Goal: Transaction & Acquisition: Purchase product/service

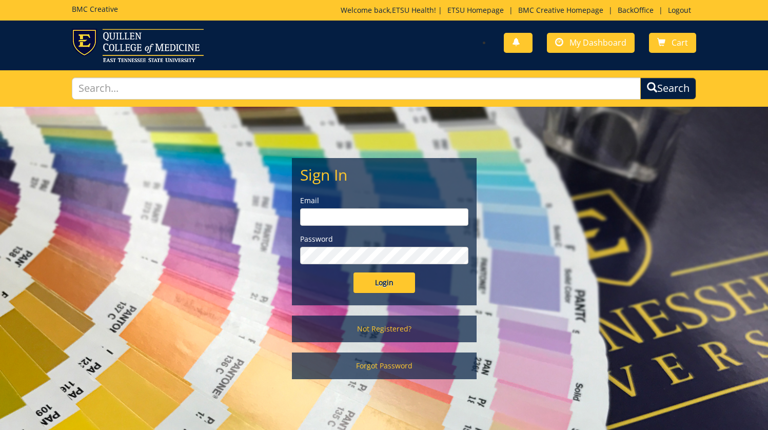
type input "etsuhealthprojects@etsu.edu"
click at [374, 282] on input "Login" at bounding box center [385, 282] width 62 height 21
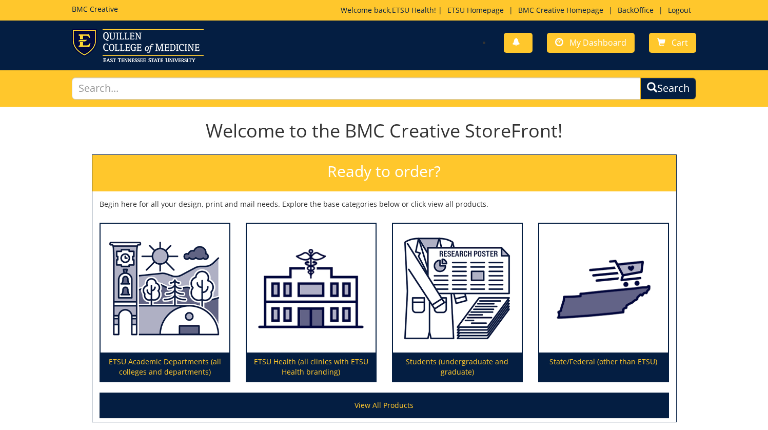
click at [412, 171] on h2 "Ready to order?" at bounding box center [384, 173] width 584 height 36
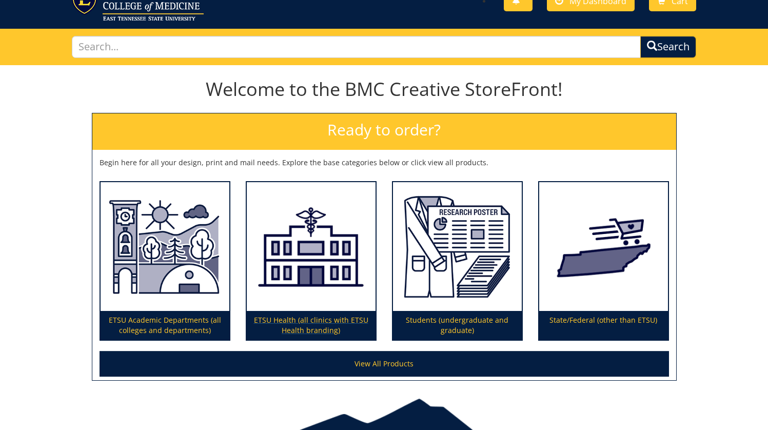
scroll to position [74, 0]
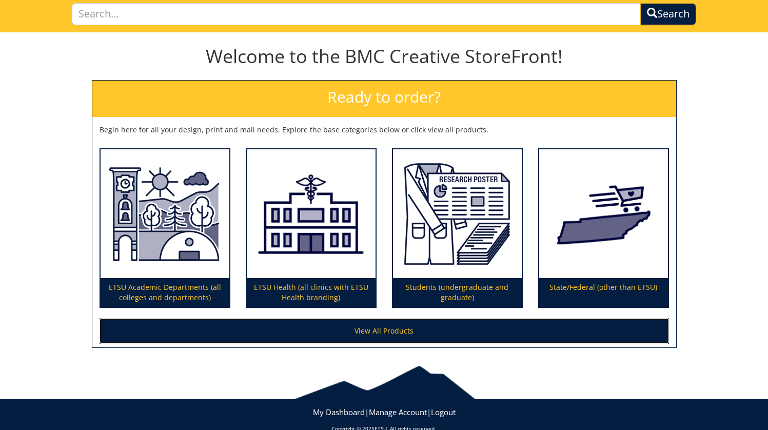
click at [267, 330] on link "View All Products" at bounding box center [385, 331] width 570 height 26
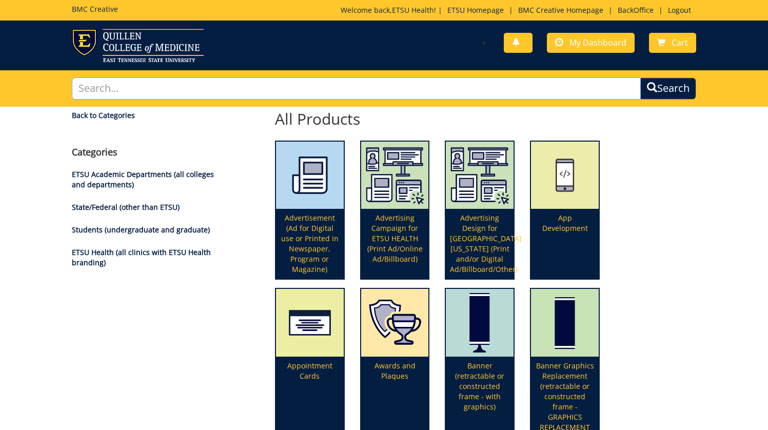
click at [342, 87] on input "text" at bounding box center [357, 88] width 570 height 22
type input "icon development"
click at [640, 77] on button "Search" at bounding box center [668, 88] width 56 height 22
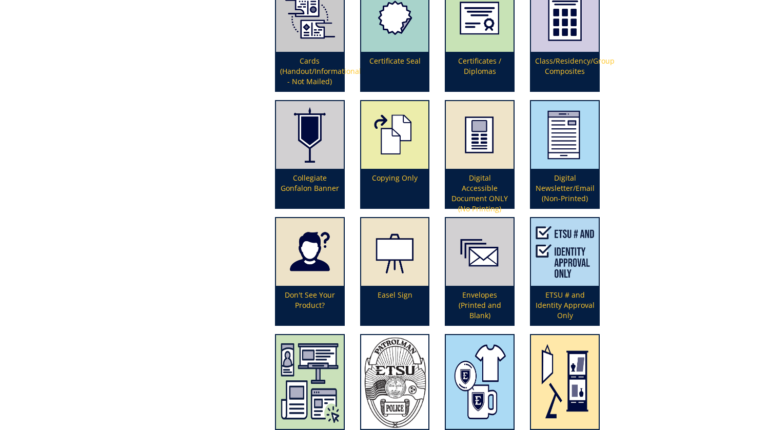
scroll to position [759, 0]
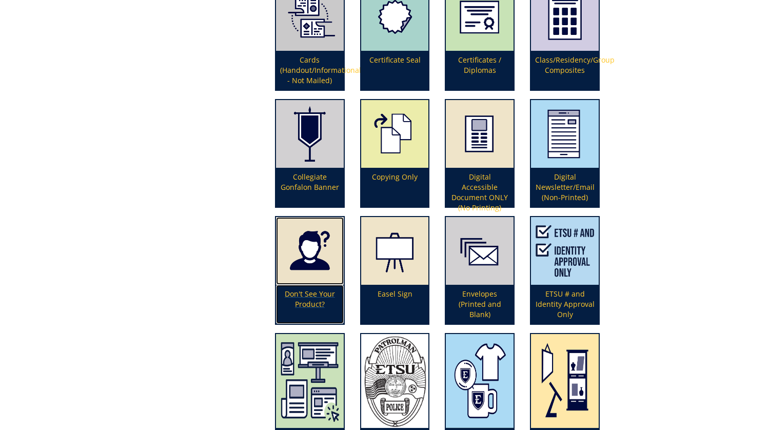
click at [307, 289] on p "Don't See Your Product?" at bounding box center [310, 304] width 68 height 39
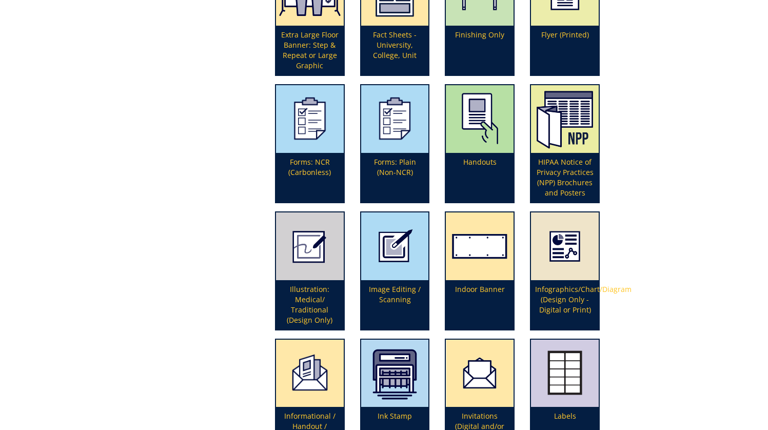
scroll to position [1288, 0]
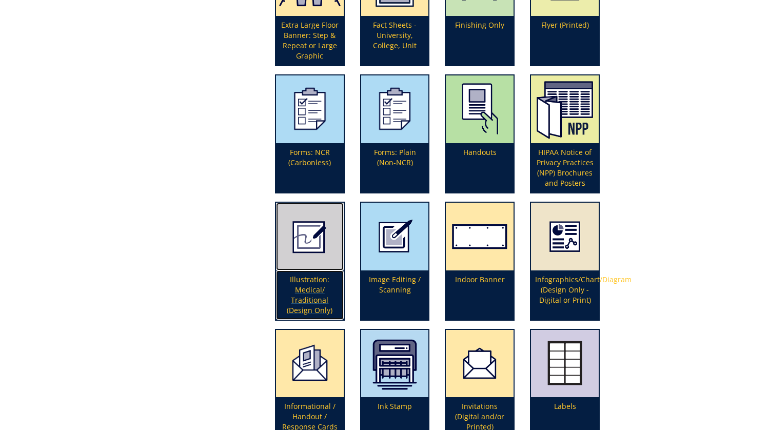
click at [312, 238] on img at bounding box center [310, 237] width 68 height 68
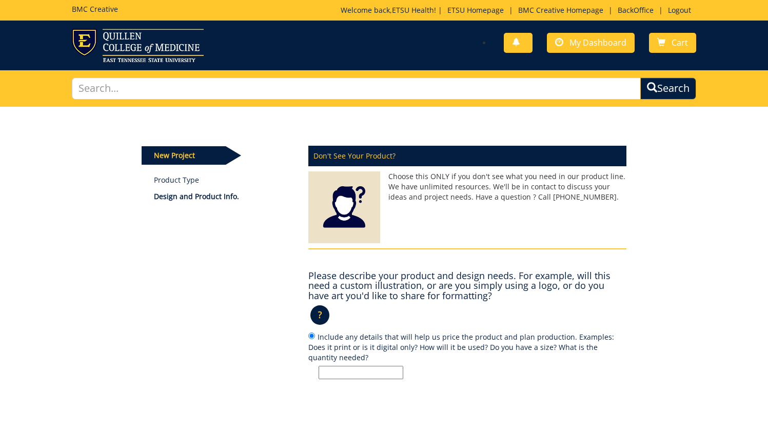
click at [378, 373] on input "Include any details that will help us price the product and plan production. Ex…" at bounding box center [361, 372] width 85 height 13
click at [594, 391] on div "Don't See Your Product? Choose this ONLY if you don't see what you need in our …" at bounding box center [468, 295] width 334 height 311
click at [384, 373] on input "Include any details that will help us price the product and plan production. Ex…" at bounding box center [361, 372] width 85 height 13
click at [527, 375] on p at bounding box center [473, 372] width 308 height 13
click at [315, 339] on input "Include any details that will help us price the product and plan production. Ex…" at bounding box center [311, 336] width 7 height 7
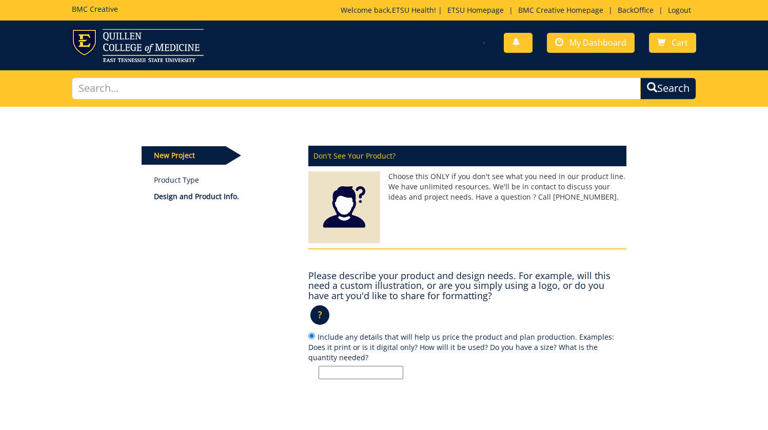
click at [342, 372] on input "Include any details that will help us price the product and plan production. Ex…" at bounding box center [361, 372] width 85 height 13
type input "Digital"
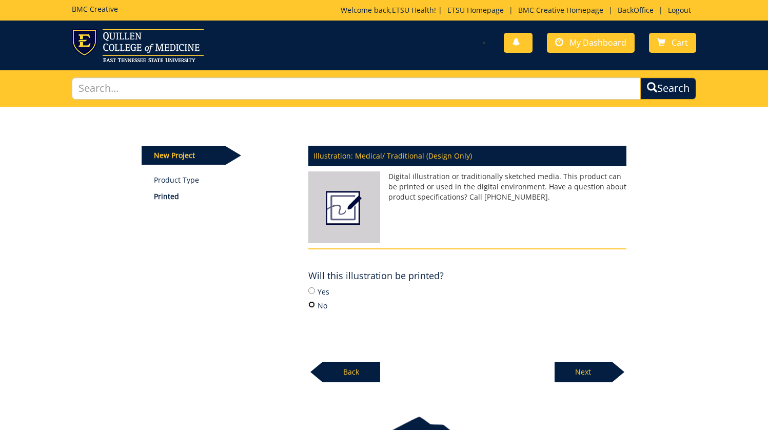
click at [315, 305] on input "No" at bounding box center [311, 304] width 7 height 7
radio input "true"
click at [576, 367] on p "Next" at bounding box center [583, 372] width 57 height 21
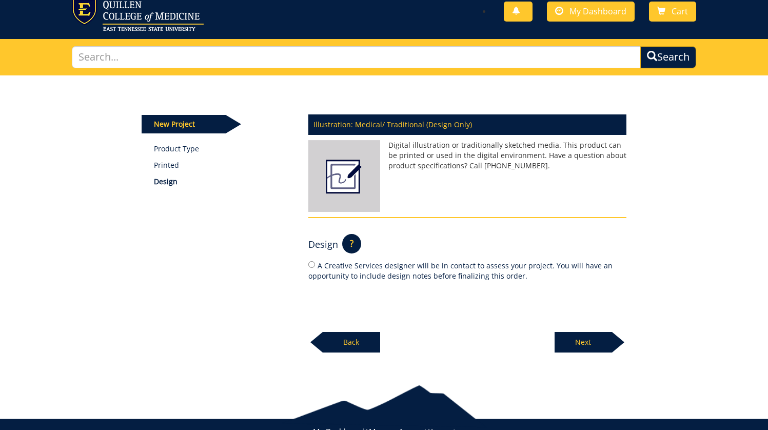
scroll to position [32, 0]
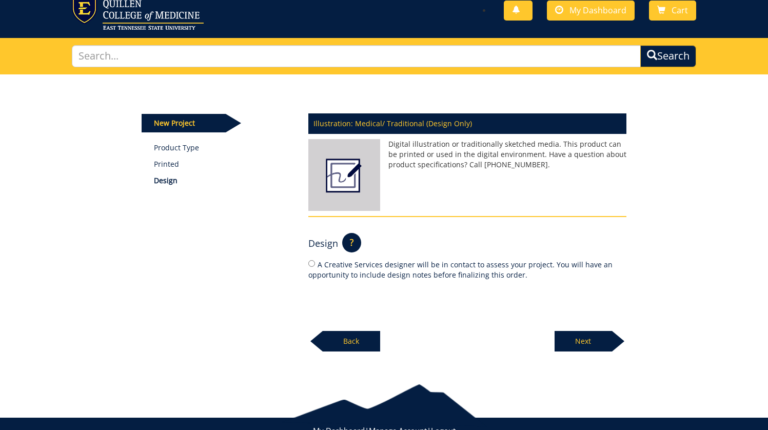
click at [329, 269] on label "A Creative Services designer will be in contact to assess your project. You wil…" at bounding box center [467, 270] width 318 height 22
click at [315, 267] on input "A Creative Services designer will be in contact to assess your project. You wil…" at bounding box center [311, 263] width 7 height 7
radio input "true"
click at [575, 339] on p "Next" at bounding box center [583, 341] width 57 height 21
